Goal: Communication & Community: Answer question/provide support

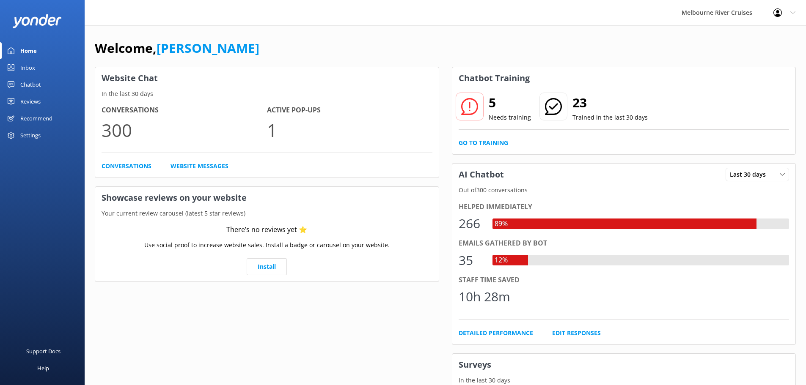
click at [20, 69] on link "Inbox" at bounding box center [42, 67] width 85 height 17
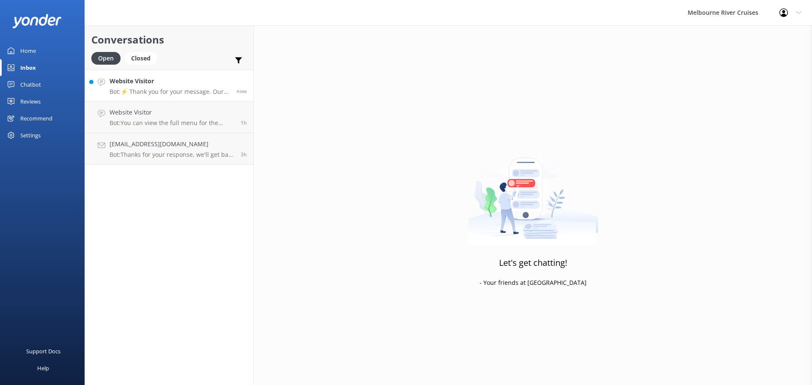
click at [201, 89] on p "Bot: ⚡ Thank you for your message. Our office hours are Mon - Fri 9.30am - 5pm.…" at bounding box center [170, 92] width 121 height 8
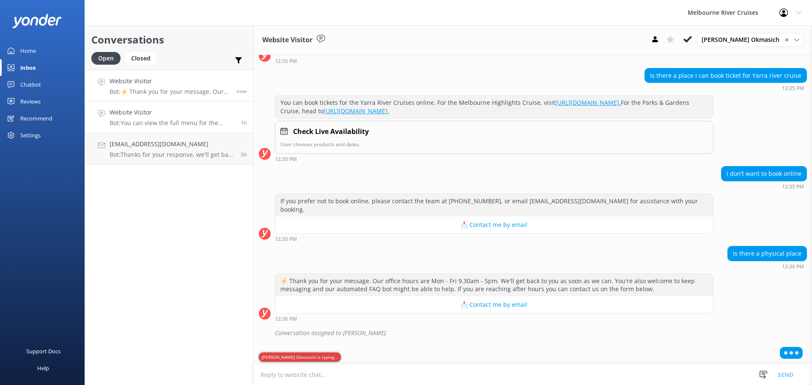
scroll to position [60, 0]
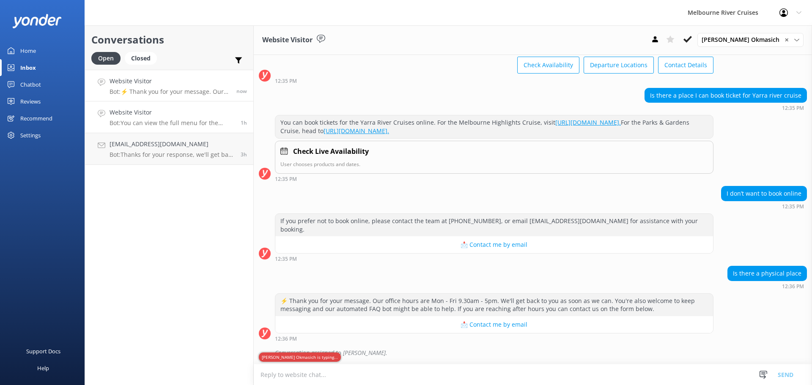
click at [172, 117] on h4 "Website Visitor" at bounding box center [172, 112] width 125 height 9
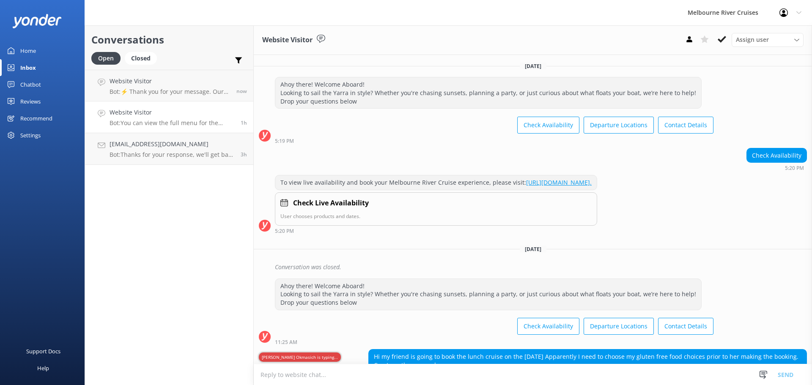
scroll to position [65, 0]
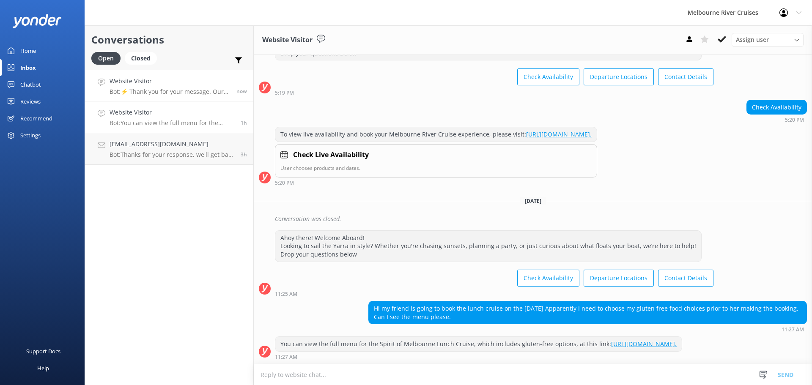
click at [151, 91] on p "Bot: ⚡ Thank you for your message. Our office hours are Mon - Fri 9.30am - 5pm.…" at bounding box center [170, 92] width 121 height 8
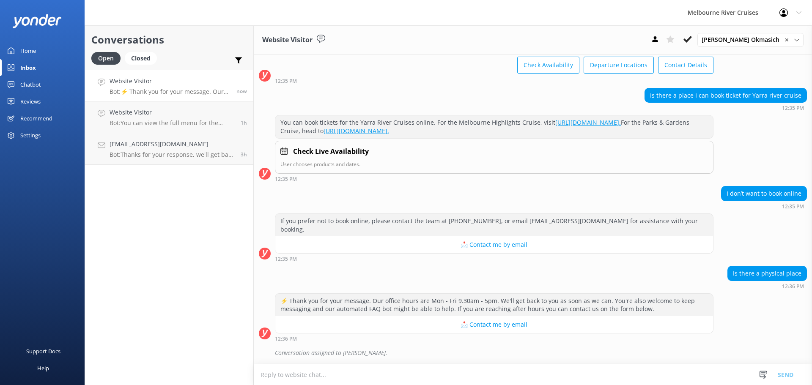
scroll to position [60, 0]
click at [146, 53] on div "Closed" at bounding box center [141, 58] width 32 height 13
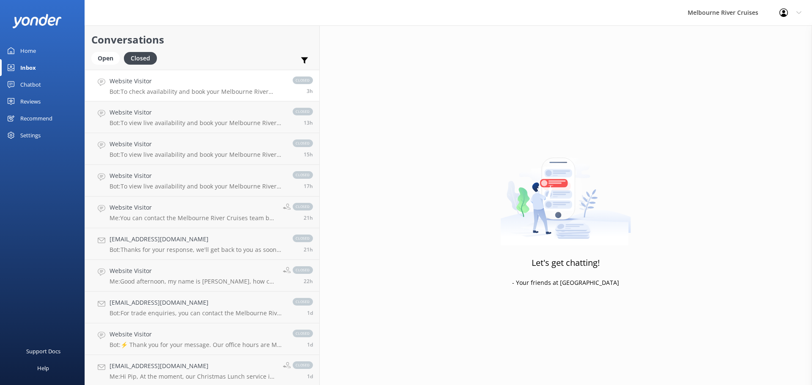
click at [146, 89] on p "Bot: To check availability and book your Melbourne River Cruise experience, ple…" at bounding box center [197, 92] width 175 height 8
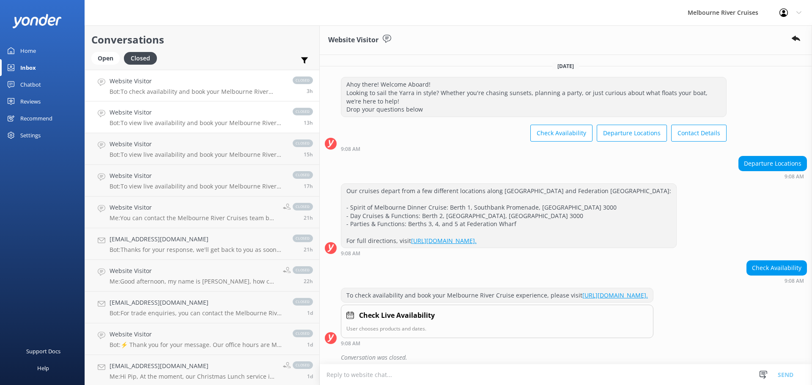
scroll to position [5, 0]
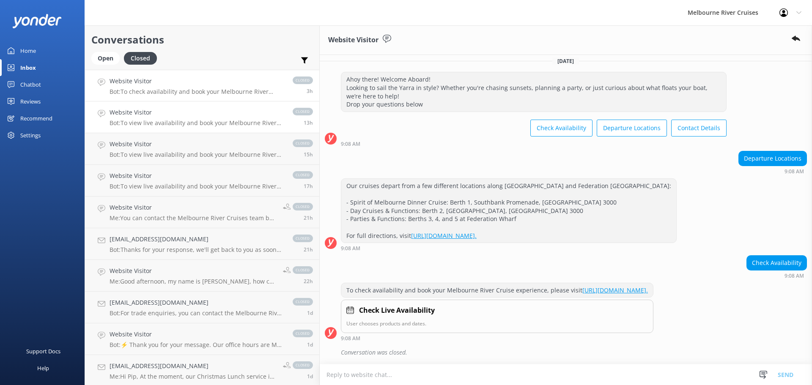
click at [174, 108] on h4 "Website Visitor" at bounding box center [197, 112] width 175 height 9
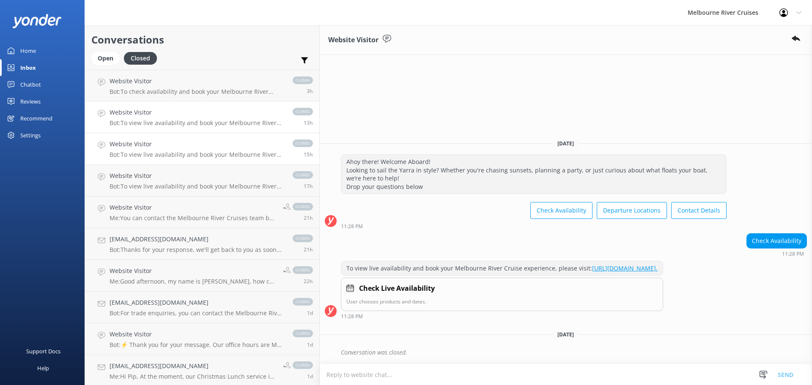
click at [170, 139] on link "Website Visitor Bot: To view live availability and book your Melbourne River Cr…" at bounding box center [202, 149] width 234 height 32
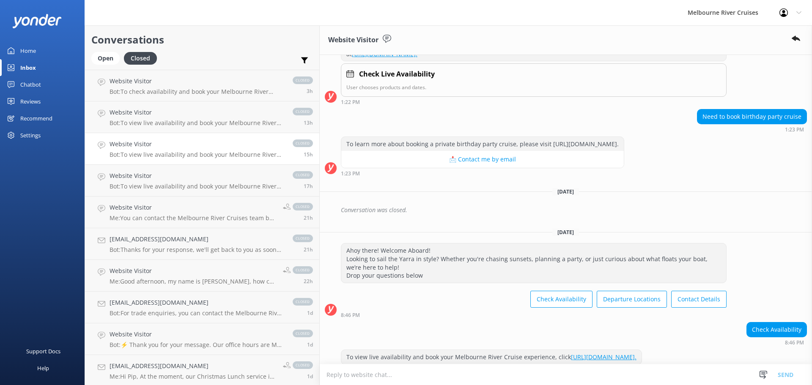
scroll to position [218, 0]
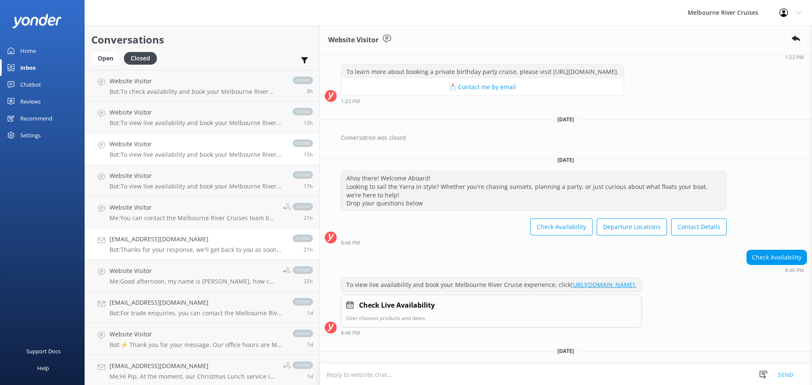
click at [183, 230] on link "xausa2ingley@hotmail.com Bot: Thanks for your response, we'll get back to you a…" at bounding box center [202, 244] width 234 height 32
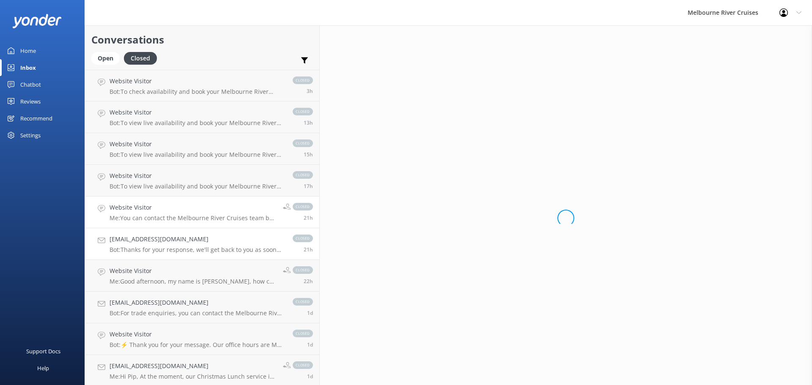
click at [177, 217] on p "Me: You can contact the Melbourne River Cruises team by calling 03 8610 2600." at bounding box center [193, 219] width 167 height 8
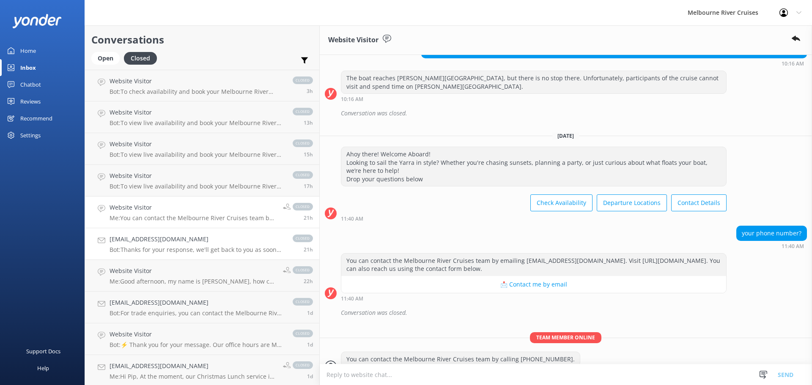
click at [176, 246] on p "Bot: Thanks for your response, we'll get back to you as soon as we can during o…" at bounding box center [197, 250] width 175 height 8
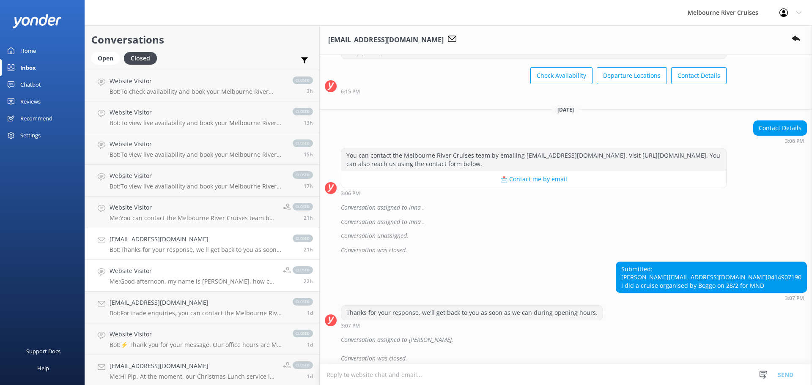
scroll to position [312, 0]
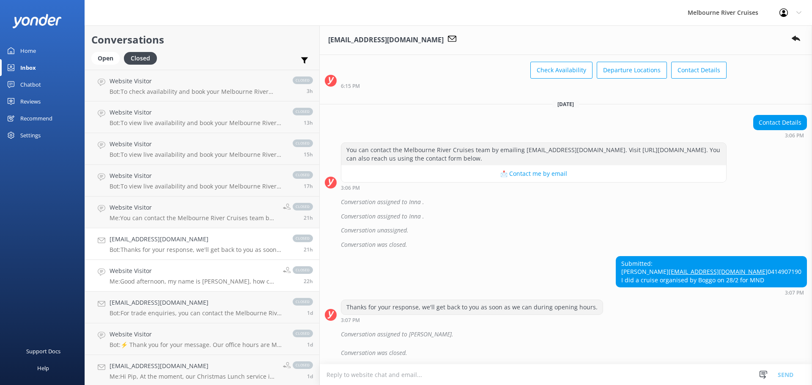
click at [168, 273] on h4 "Website Visitor" at bounding box center [193, 271] width 167 height 9
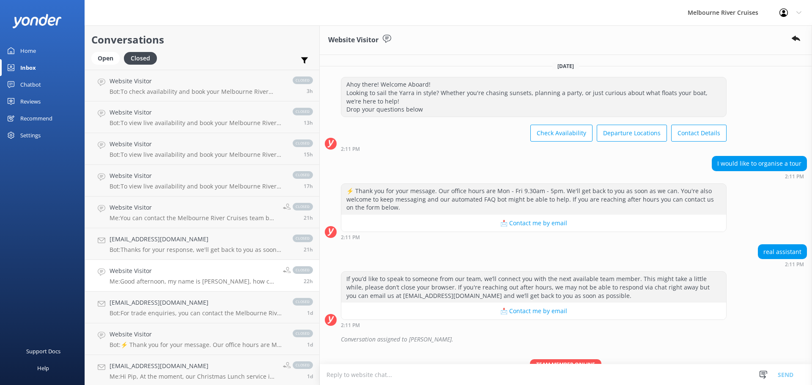
scroll to position [44, 0]
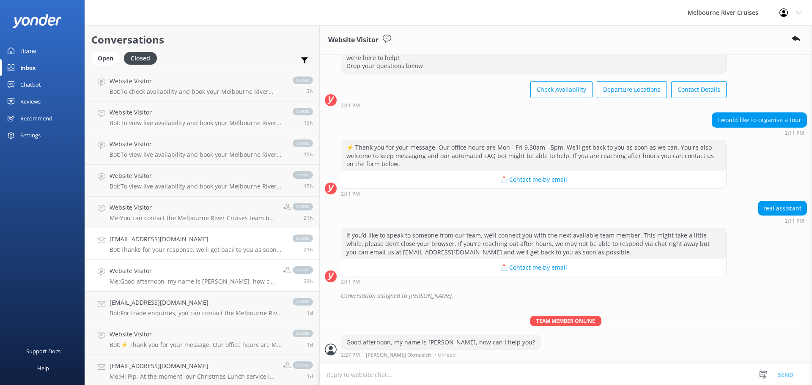
click at [170, 253] on p "Bot: Thanks for your response, we'll get back to you as soon as we can during o…" at bounding box center [197, 250] width 175 height 8
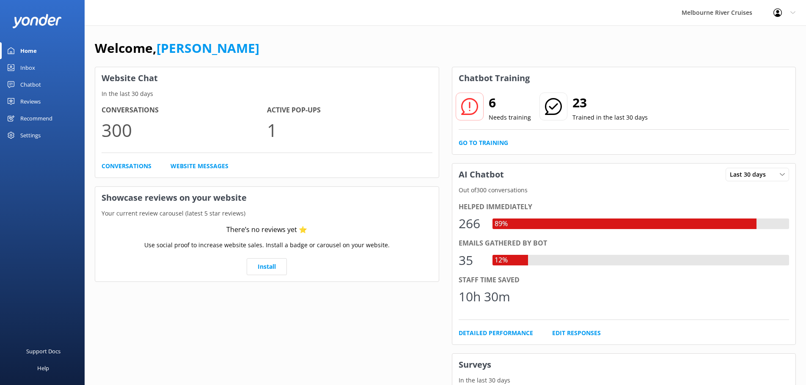
click at [26, 71] on div "Inbox" at bounding box center [27, 67] width 15 height 17
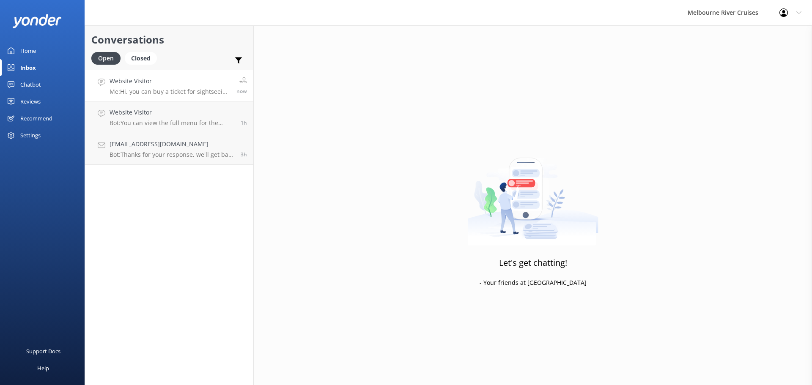
click at [159, 86] on h4 "Website Visitor" at bounding box center [170, 81] width 121 height 9
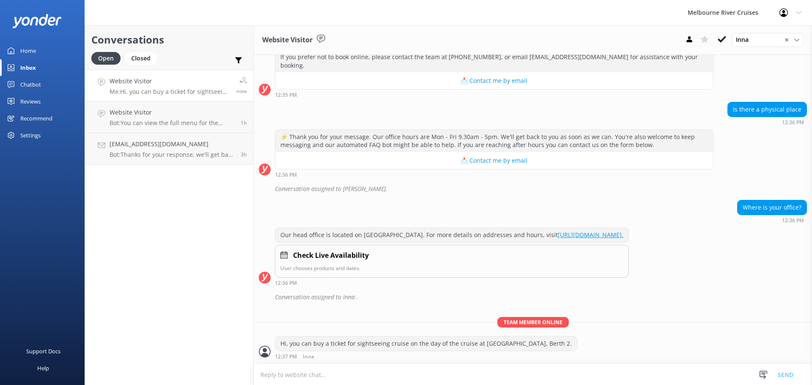
scroll to position [244, 0]
